Goal: Information Seeking & Learning: Learn about a topic

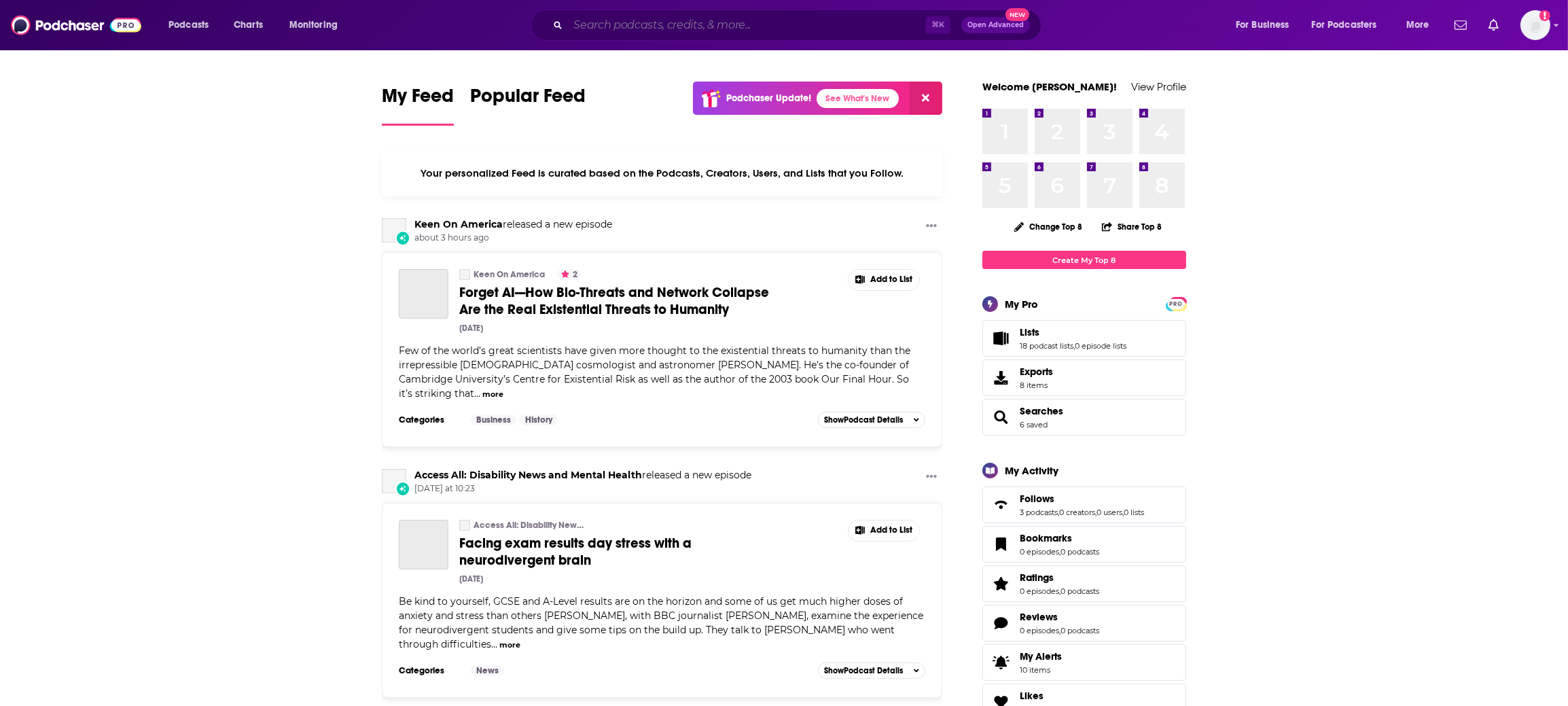
click at [604, 25] on input "Search podcasts, credits, & more..." at bounding box center [747, 25] width 357 height 22
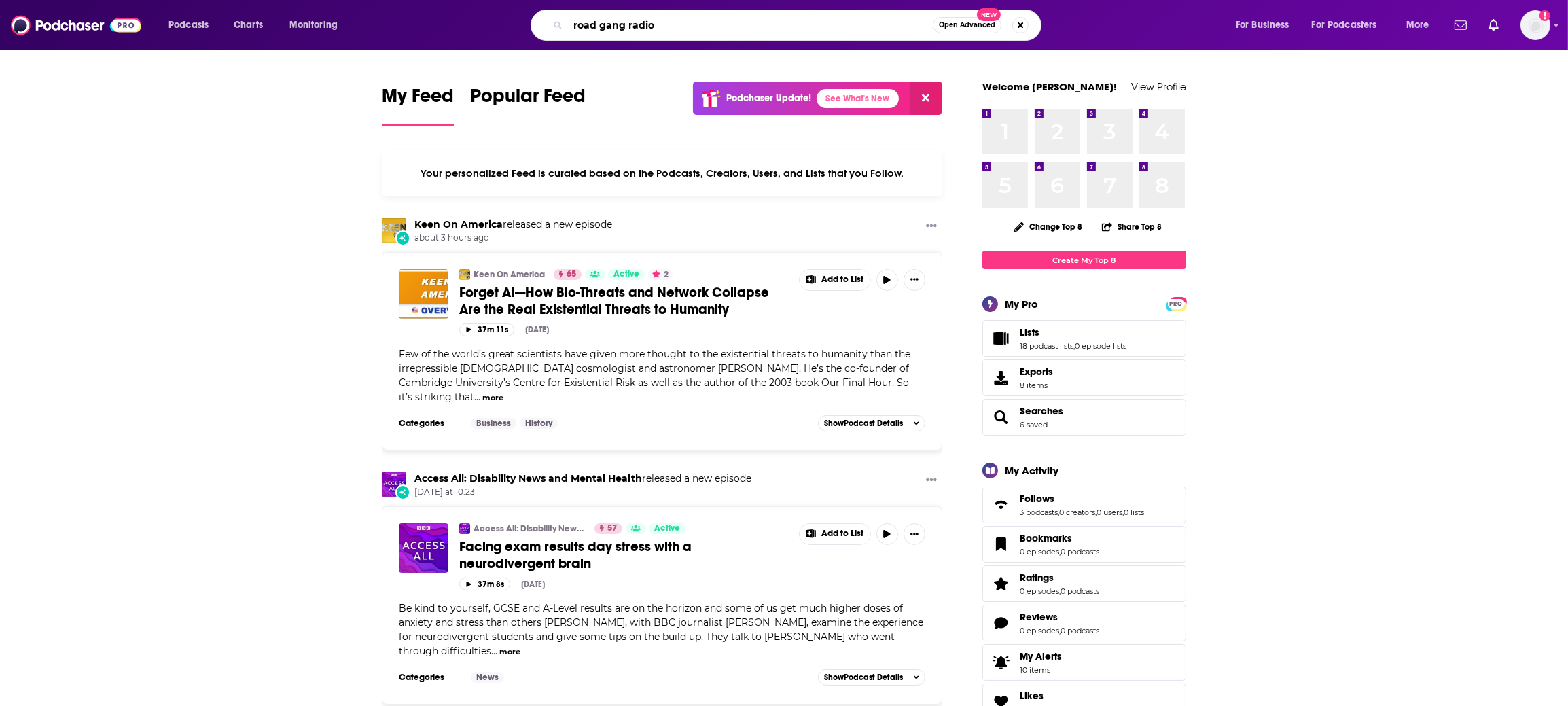
type input "road gang radio"
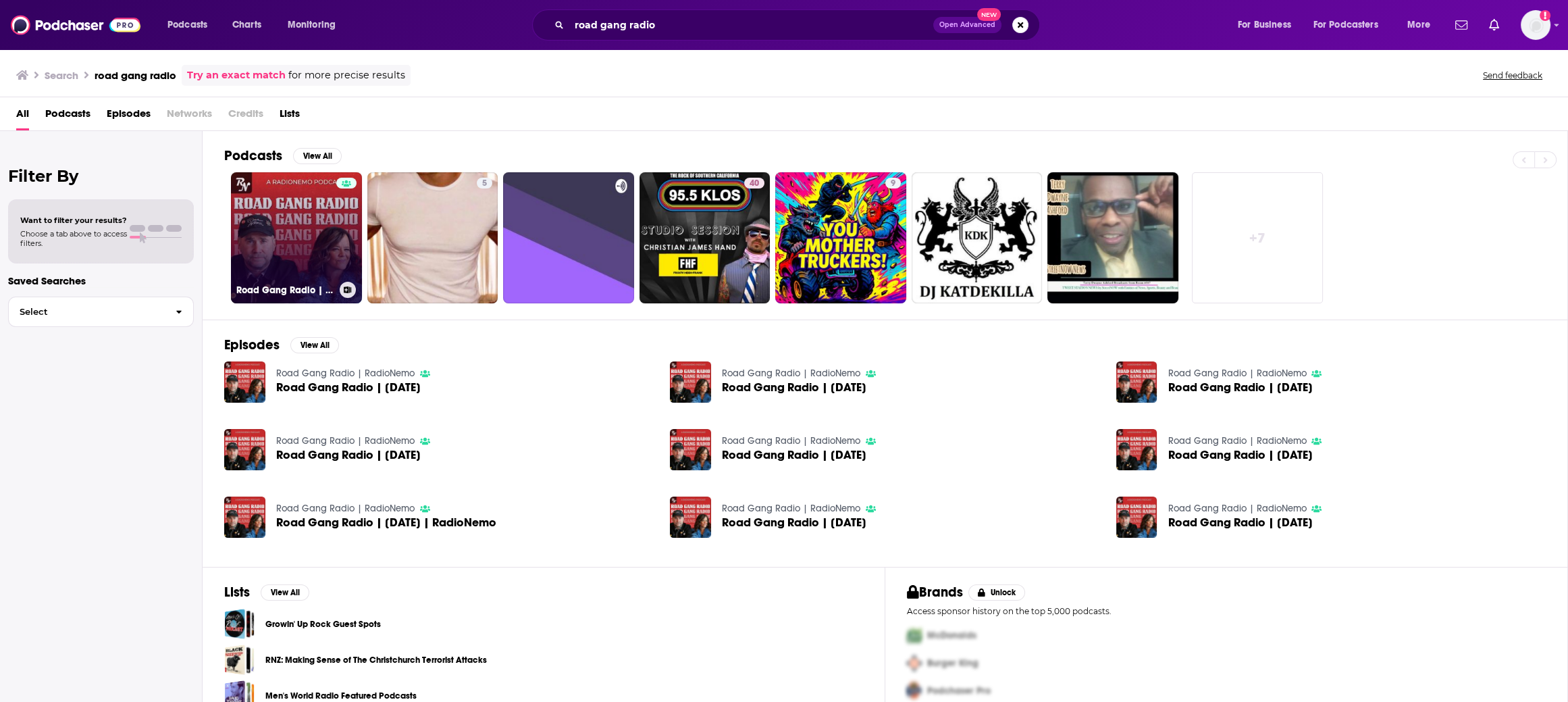
click at [297, 221] on link "Road Gang Radio | RadioNemo" at bounding box center [296, 237] width 131 height 131
click at [271, 232] on link "Road Gang Radio | RadioNemo" at bounding box center [296, 237] width 131 height 131
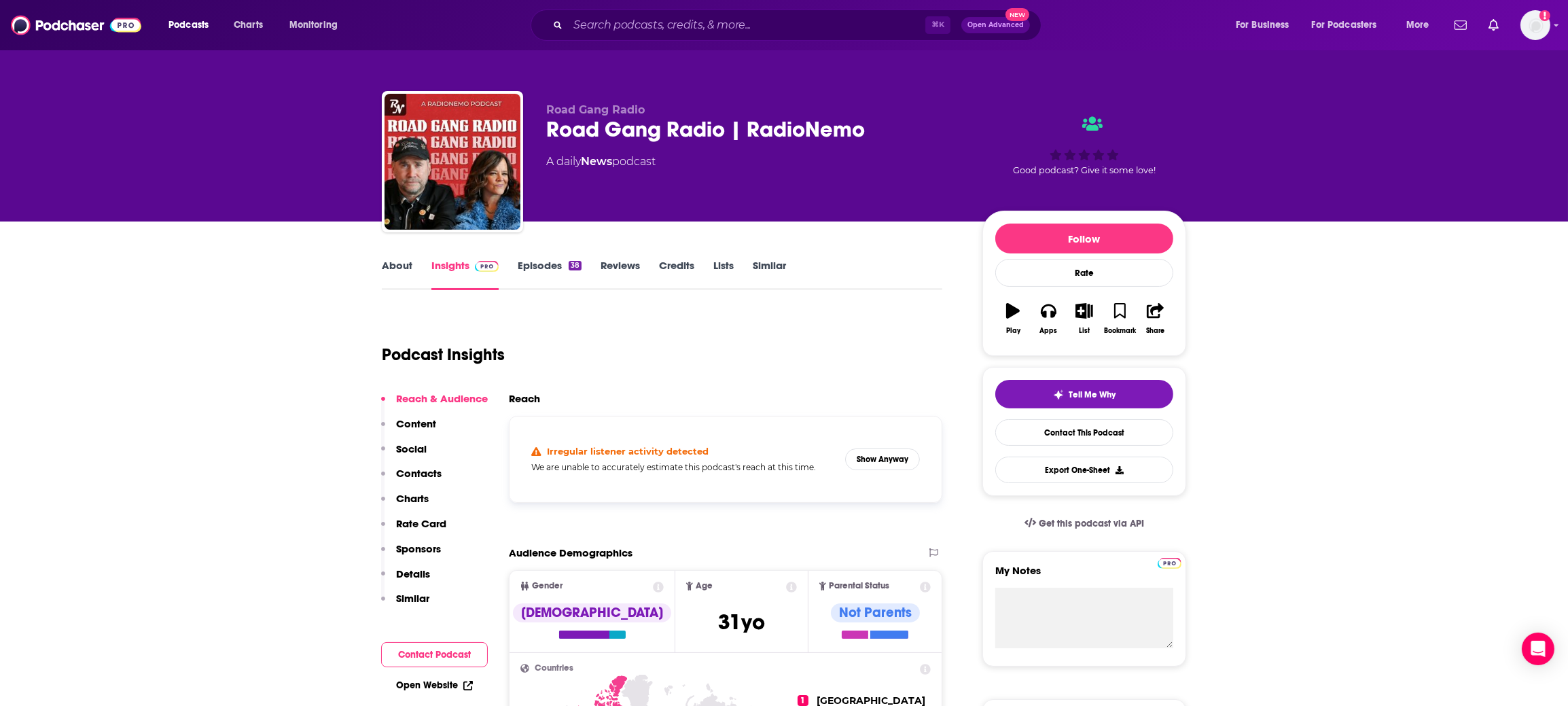
click at [385, 273] on link "About" at bounding box center [397, 274] width 30 height 31
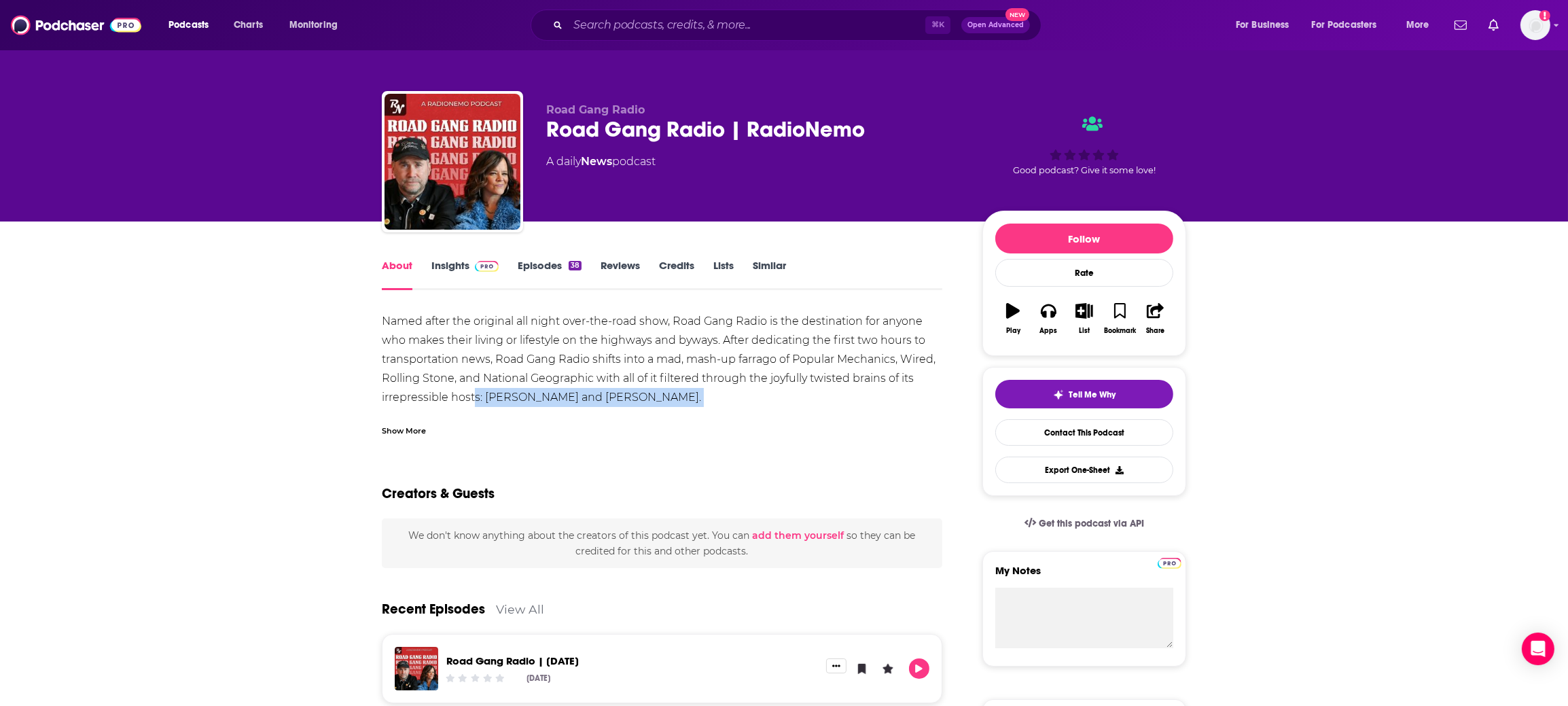
drag, startPoint x: 473, startPoint y: 394, endPoint x: 501, endPoint y: 426, distance: 42.5
click at [609, 413] on div "Named after the original all night over-the-road show, Road Gang Radio is the d…" at bounding box center [662, 374] width 560 height 124
drag, startPoint x: 483, startPoint y: 400, endPoint x: 650, endPoint y: 407, distance: 167.1
click at [652, 406] on div "Named after the original all night over-the-road show, Road Gang Radio is the d…" at bounding box center [662, 445] width 560 height 267
